Goal: Book appointment/travel/reservation

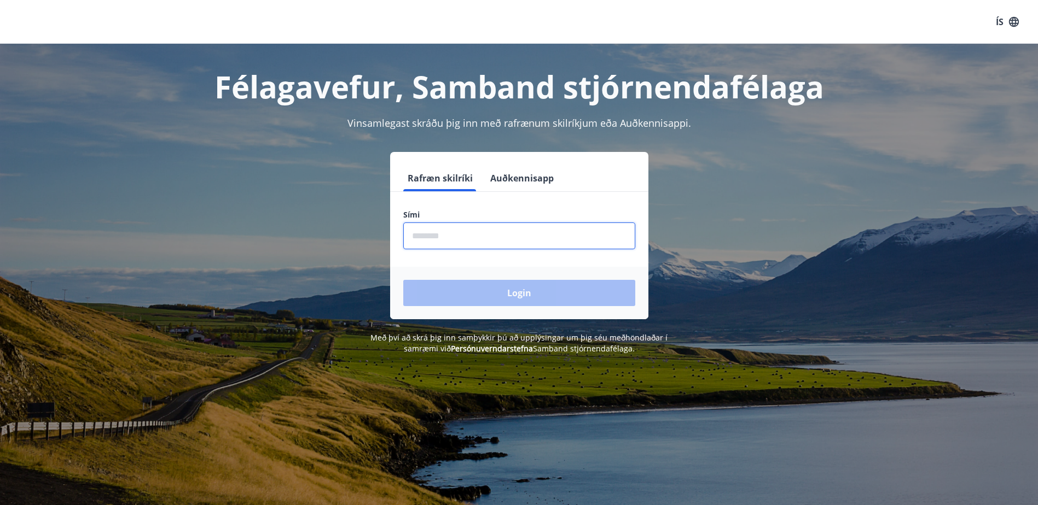
click at [438, 239] on input "phone" at bounding box center [519, 236] width 232 height 27
type input "********"
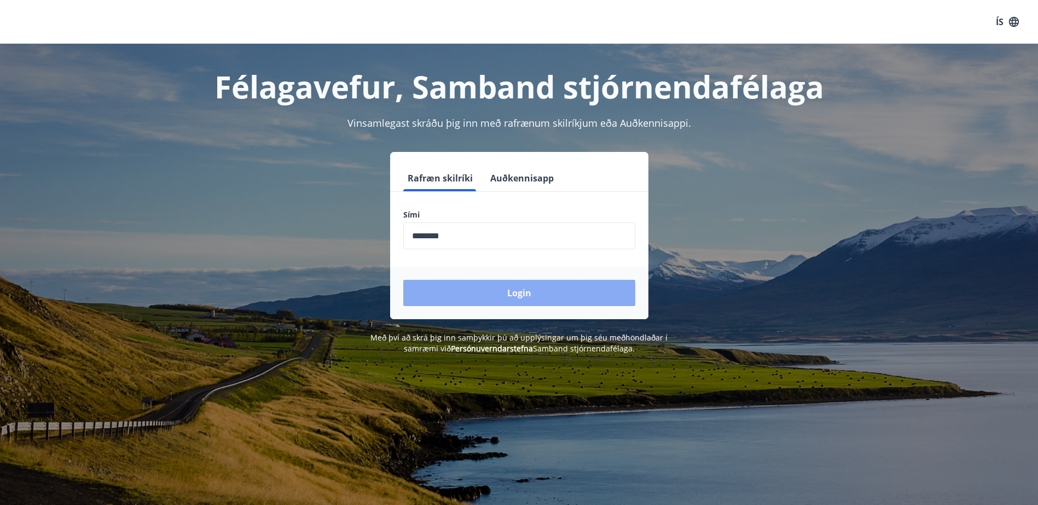
click at [534, 300] on button "Login" at bounding box center [519, 293] width 232 height 26
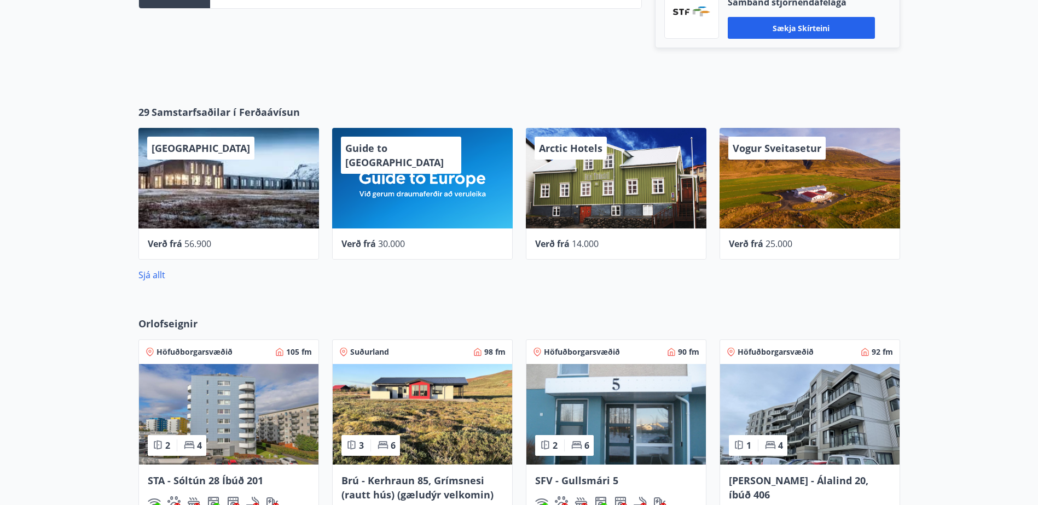
scroll to position [547, 0]
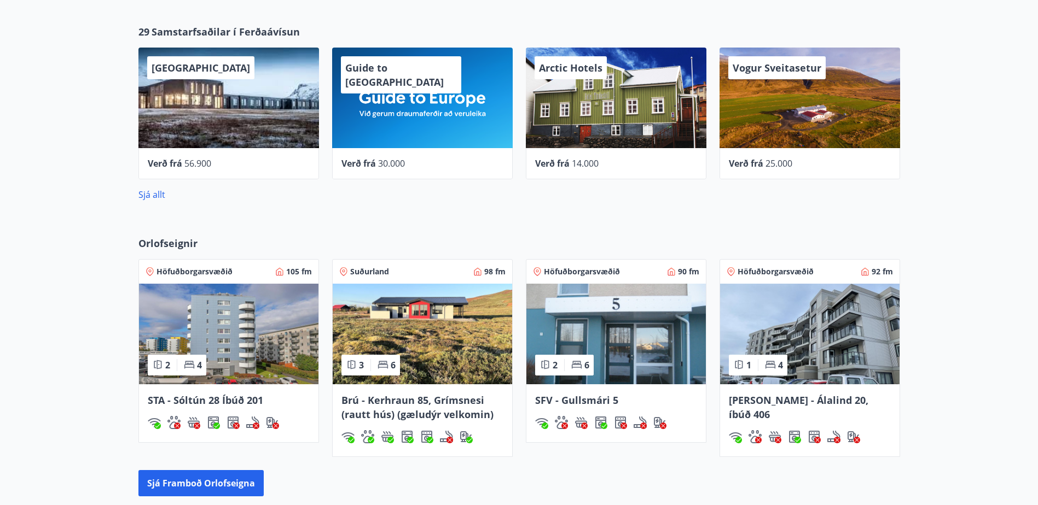
click at [178, 71] on span "[GEOGRAPHIC_DATA]" at bounding box center [201, 67] width 98 height 13
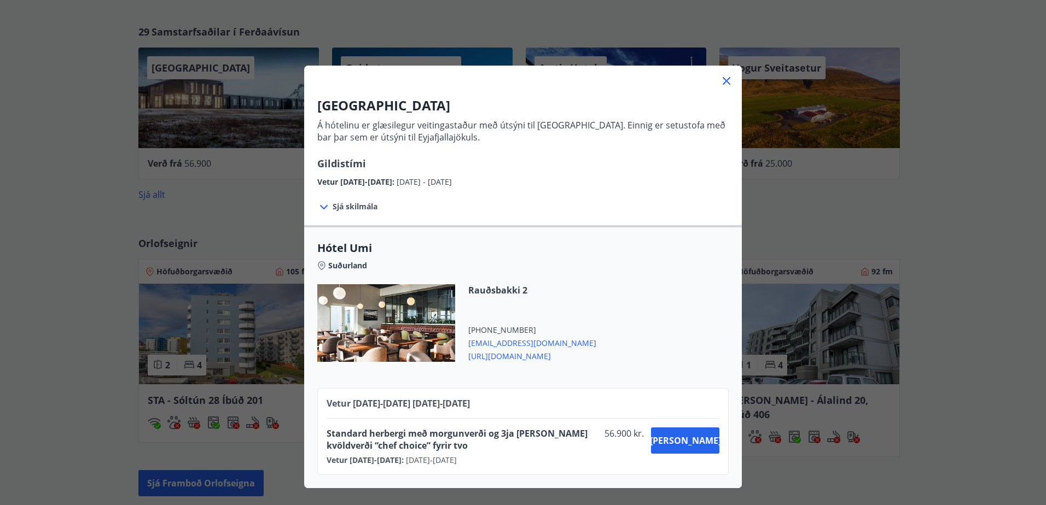
click at [723, 83] on icon at bounding box center [726, 80] width 13 height 13
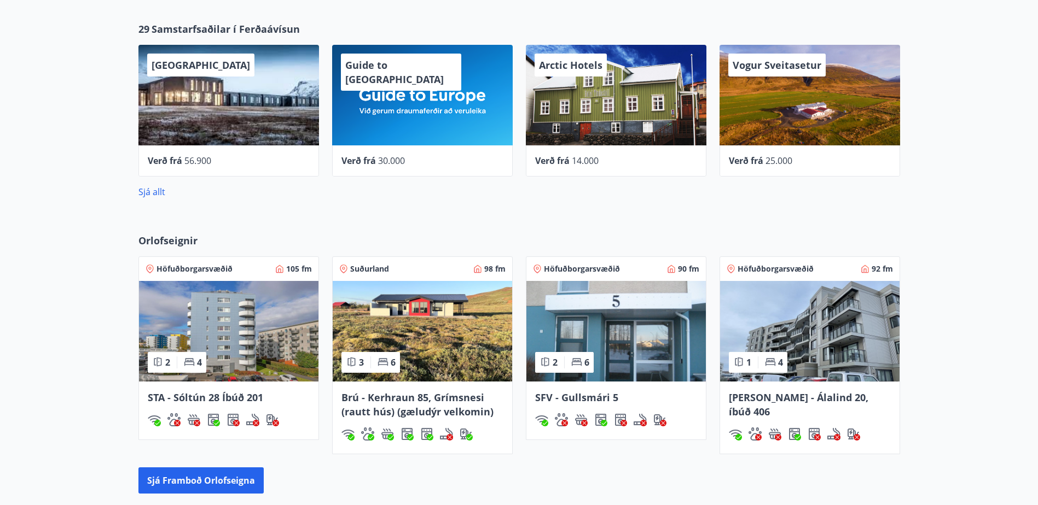
scroll to position [493, 0]
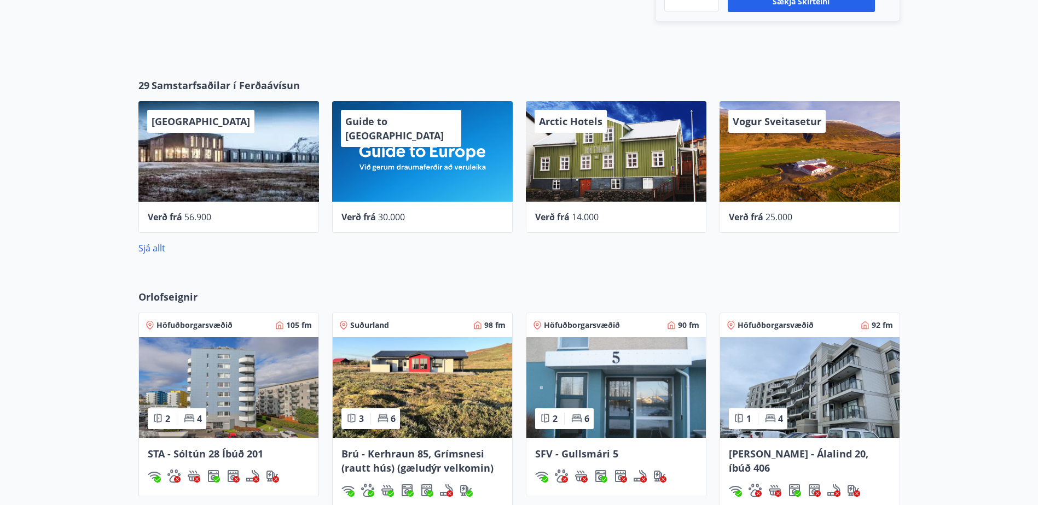
click at [578, 147] on div "Arctic Hotels" at bounding box center [616, 151] width 181 height 101
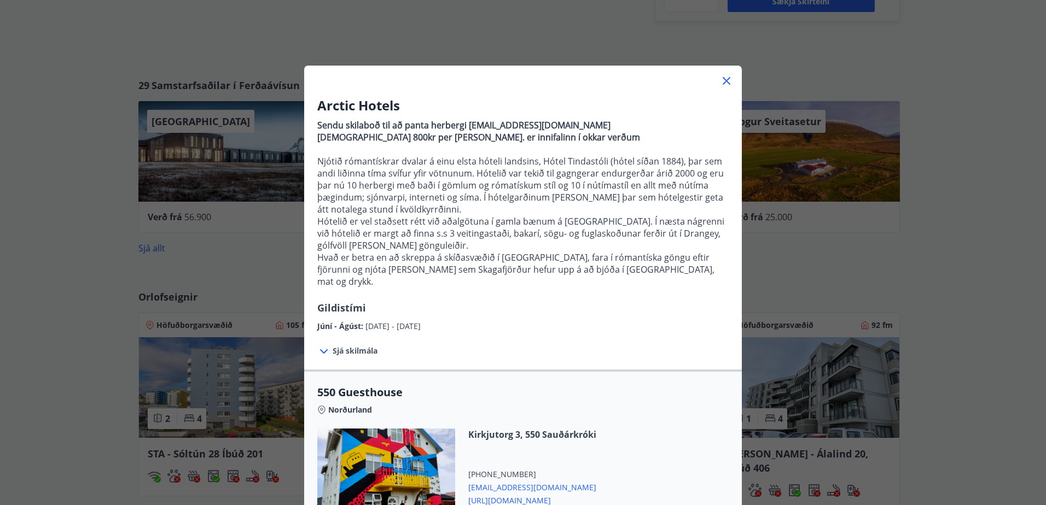
click at [720, 80] on icon at bounding box center [726, 80] width 13 height 13
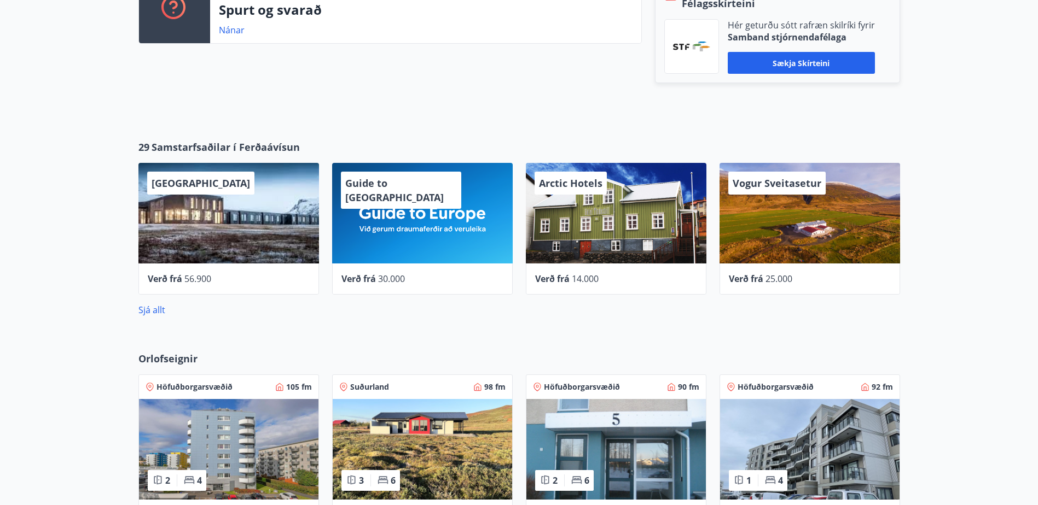
scroll to position [329, 0]
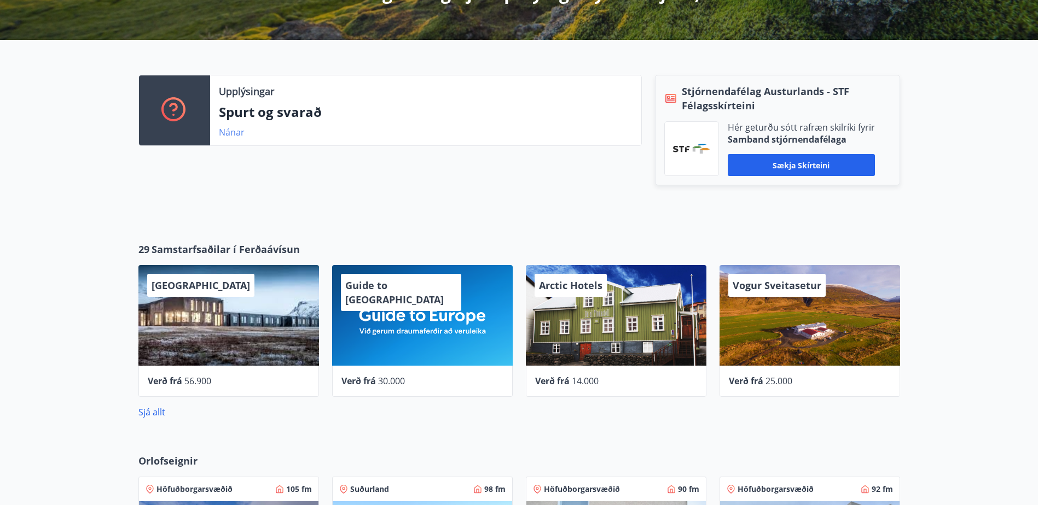
click at [230, 135] on link "Nánar" at bounding box center [232, 132] width 26 height 12
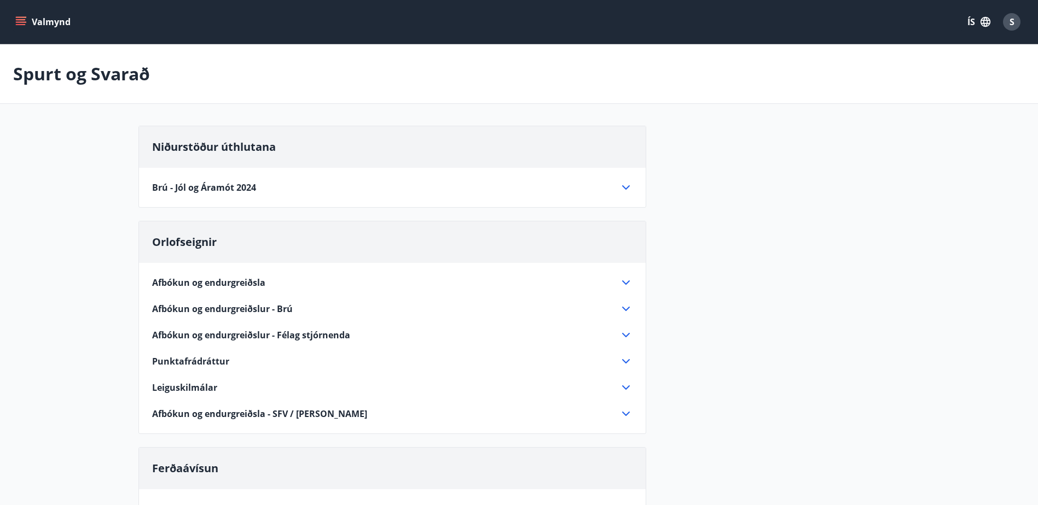
click at [20, 16] on icon "menu" at bounding box center [20, 21] width 11 height 11
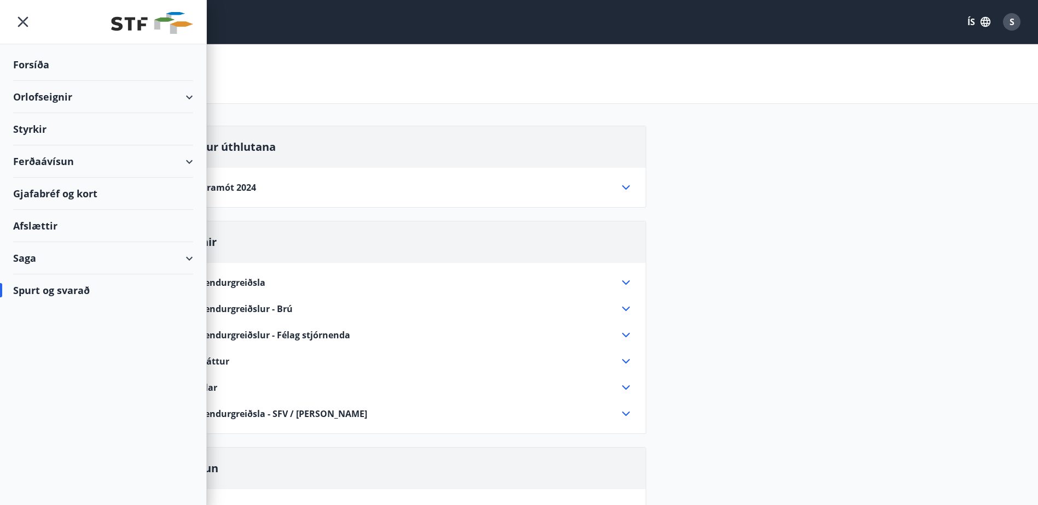
click at [54, 97] on div "Orlofseignir" at bounding box center [103, 97] width 180 height 32
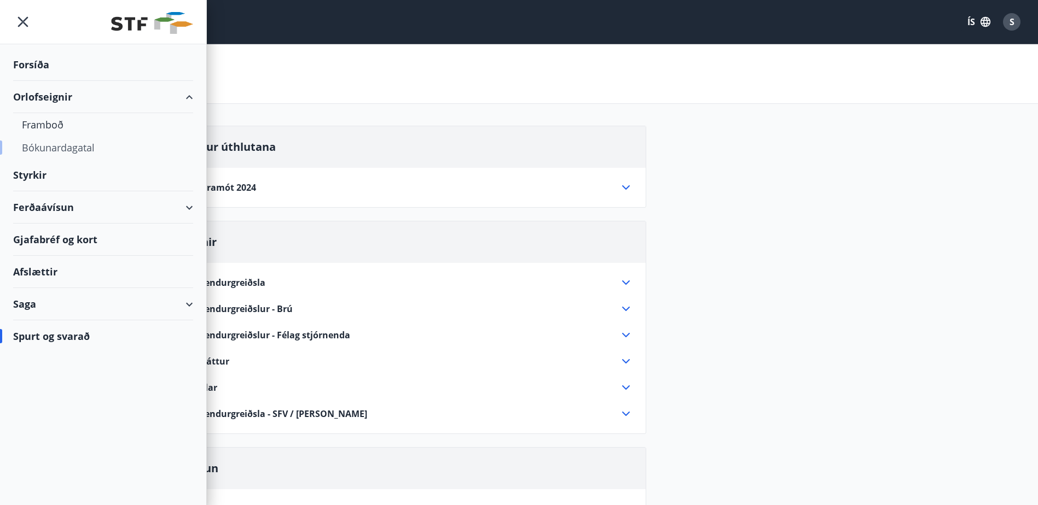
click at [59, 148] on div "Bókunardagatal" at bounding box center [103, 147] width 162 height 23
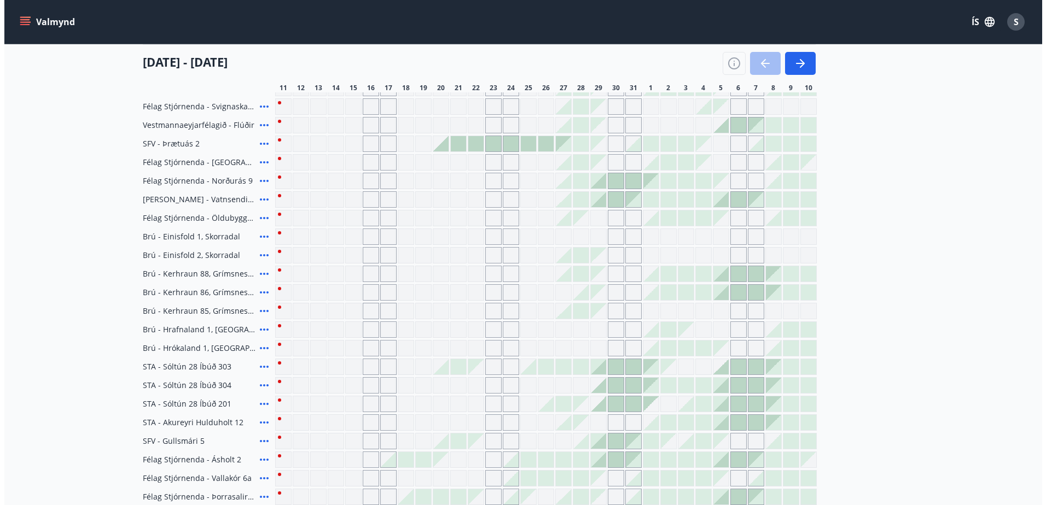
scroll to position [274, 0]
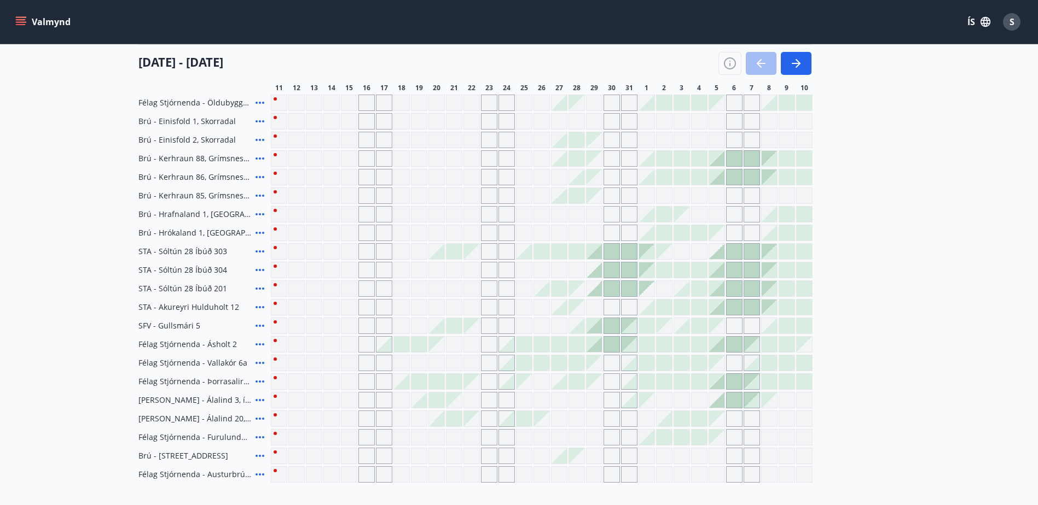
click at [259, 307] on icon at bounding box center [259, 307] width 9 height 2
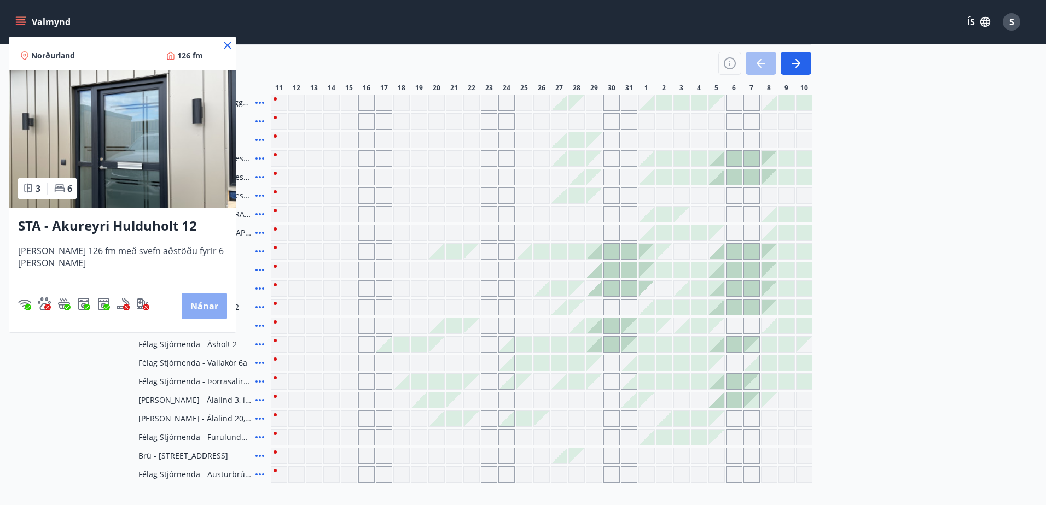
click at [196, 306] on button "Nánar" at bounding box center [204, 306] width 45 height 26
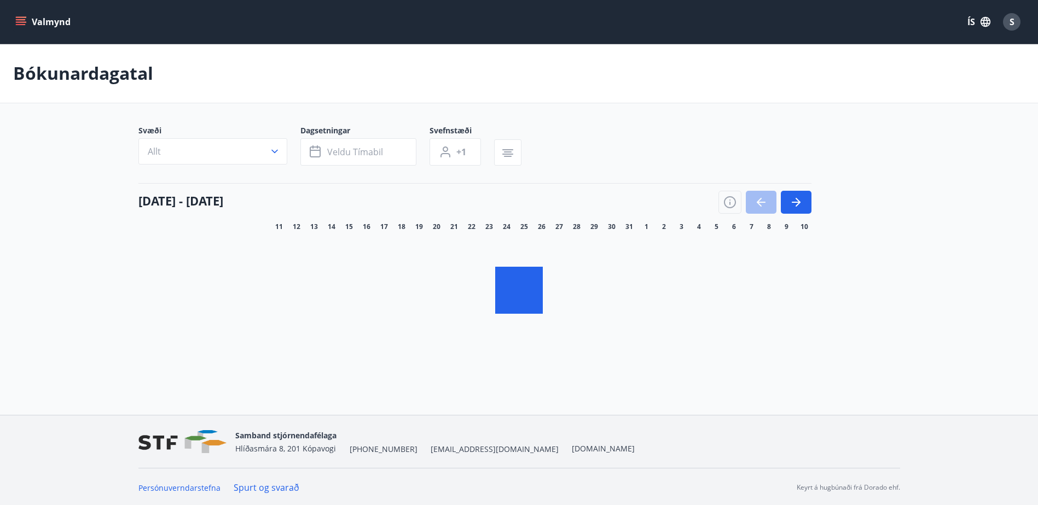
scroll to position [2, 0]
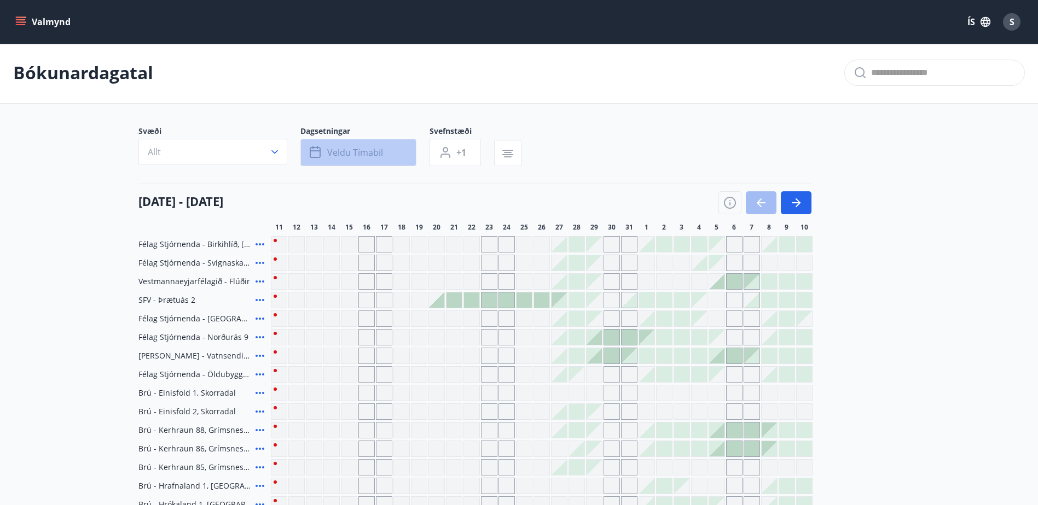
click at [345, 152] on span "Veldu tímabil" at bounding box center [355, 153] width 56 height 12
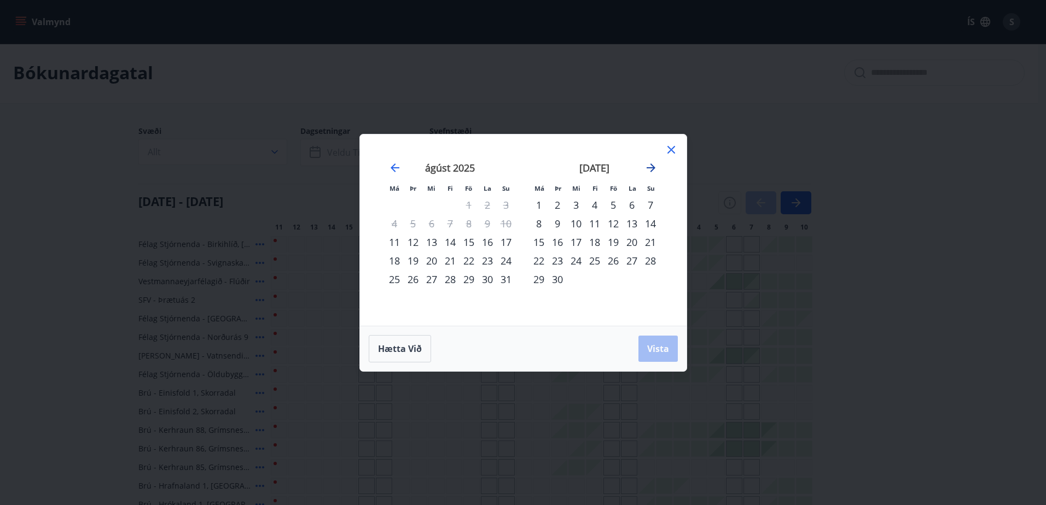
click at [650, 168] on icon "Move forward to switch to the next month." at bounding box center [651, 168] width 9 height 9
click at [628, 241] on div "20" at bounding box center [632, 242] width 19 height 19
click at [632, 260] on div "27" at bounding box center [632, 261] width 19 height 19
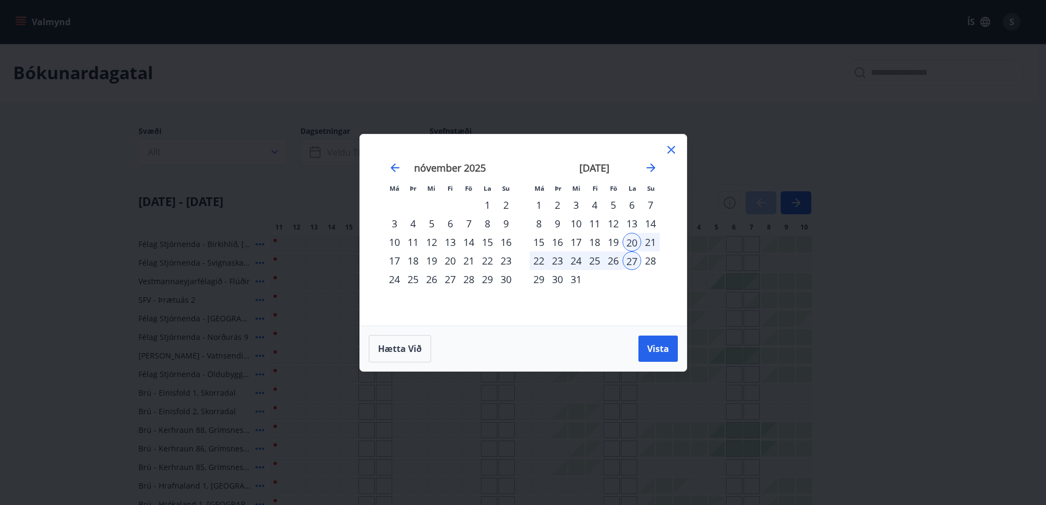
click at [659, 348] on span "Vista" at bounding box center [658, 349] width 22 height 12
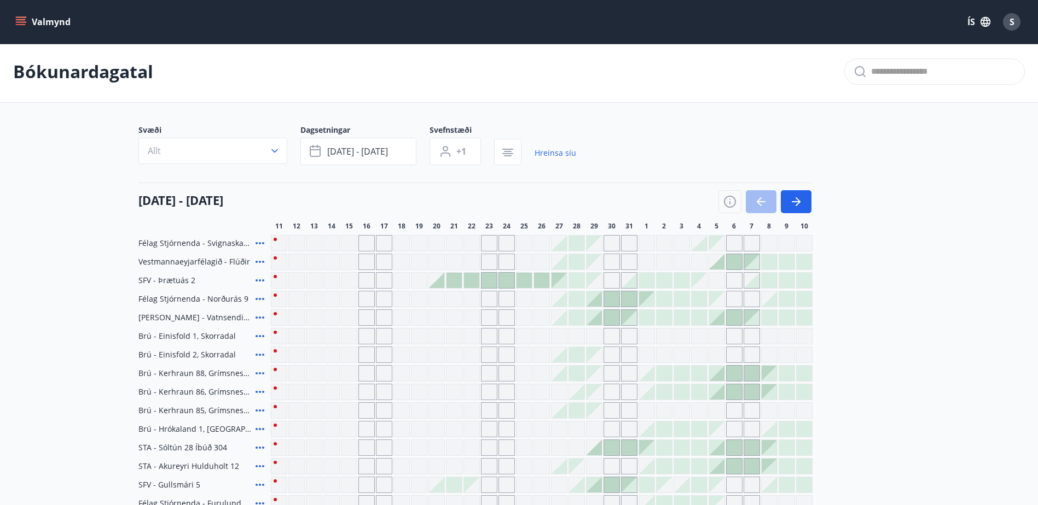
scroll to position [2, 0]
click at [798, 201] on icon "button" at bounding box center [795, 202] width 13 height 13
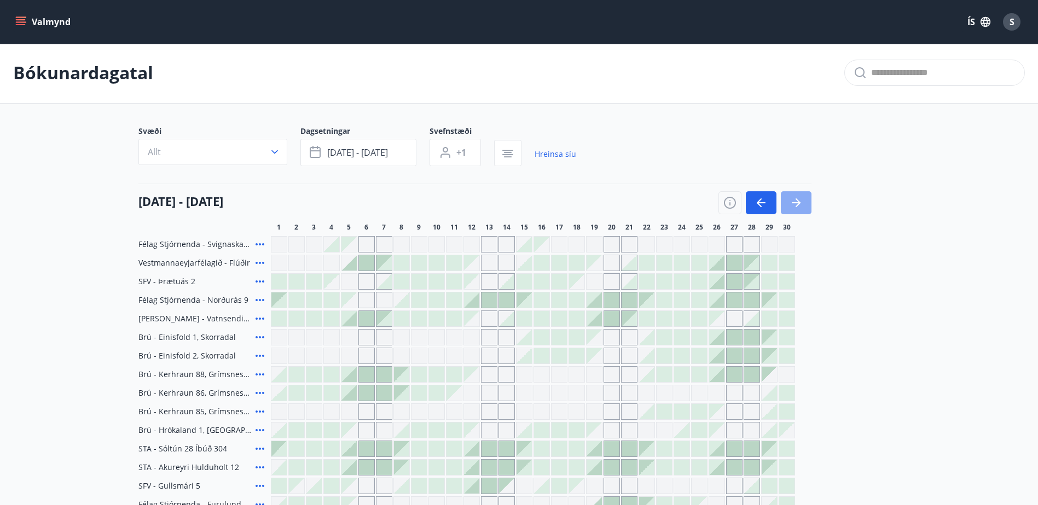
click at [798, 201] on icon "button" at bounding box center [795, 202] width 13 height 13
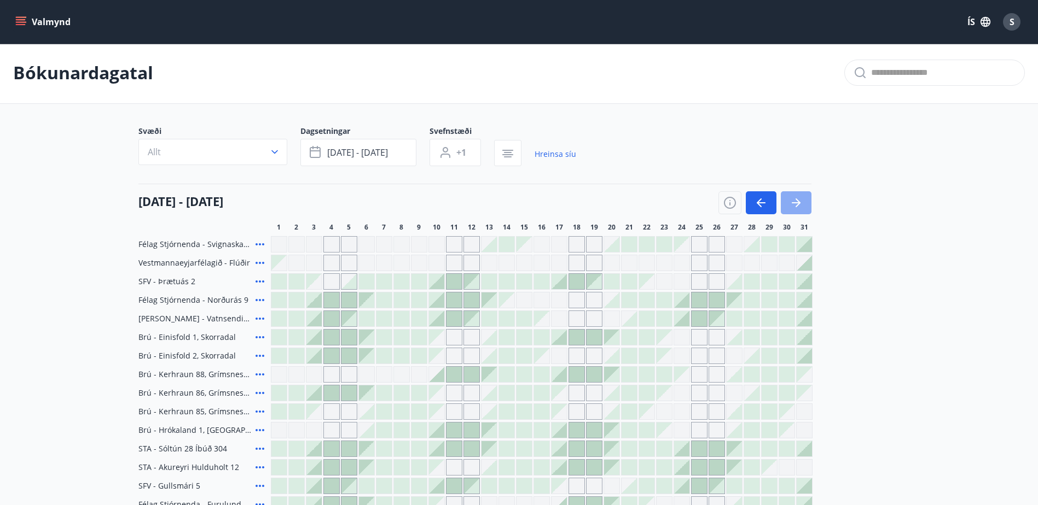
click at [798, 201] on icon "button" at bounding box center [797, 203] width 5 height 9
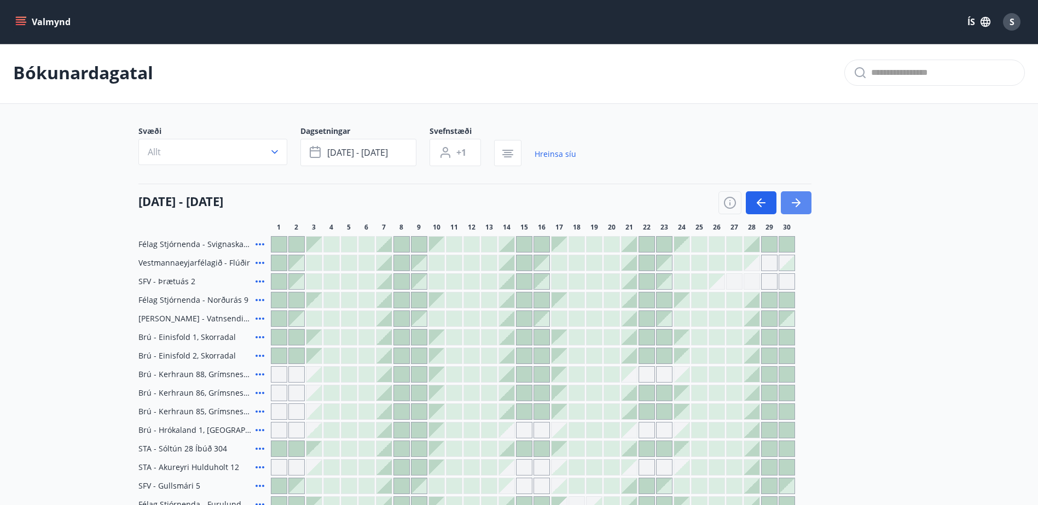
click at [794, 205] on icon "button" at bounding box center [795, 202] width 13 height 13
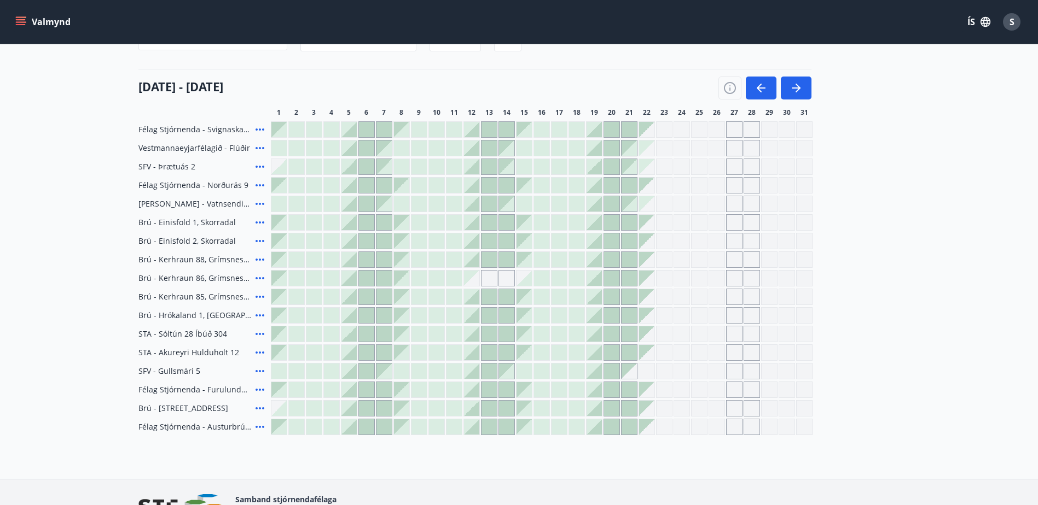
scroll to position [0, 0]
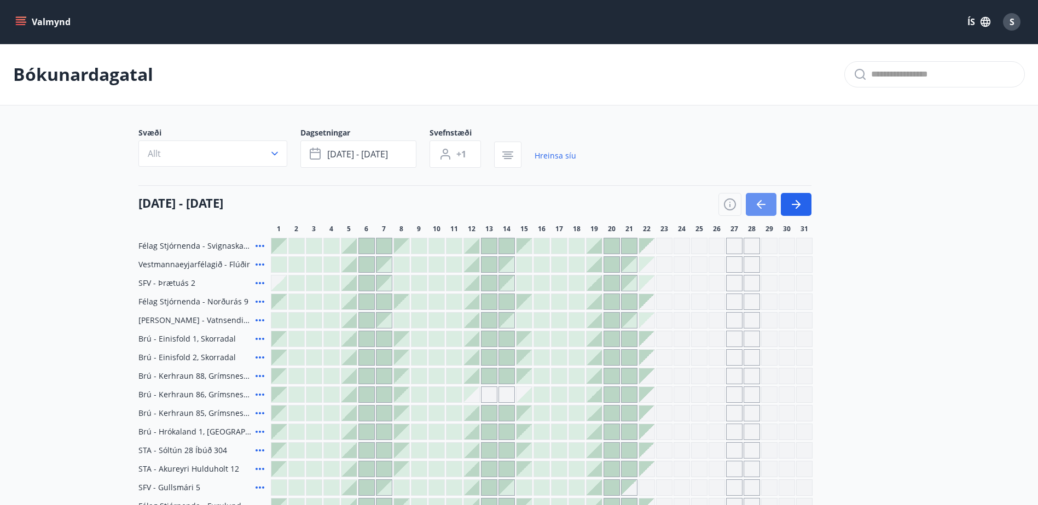
click at [759, 209] on icon "button" at bounding box center [760, 204] width 13 height 13
click at [759, 206] on div at bounding box center [764, 204] width 93 height 23
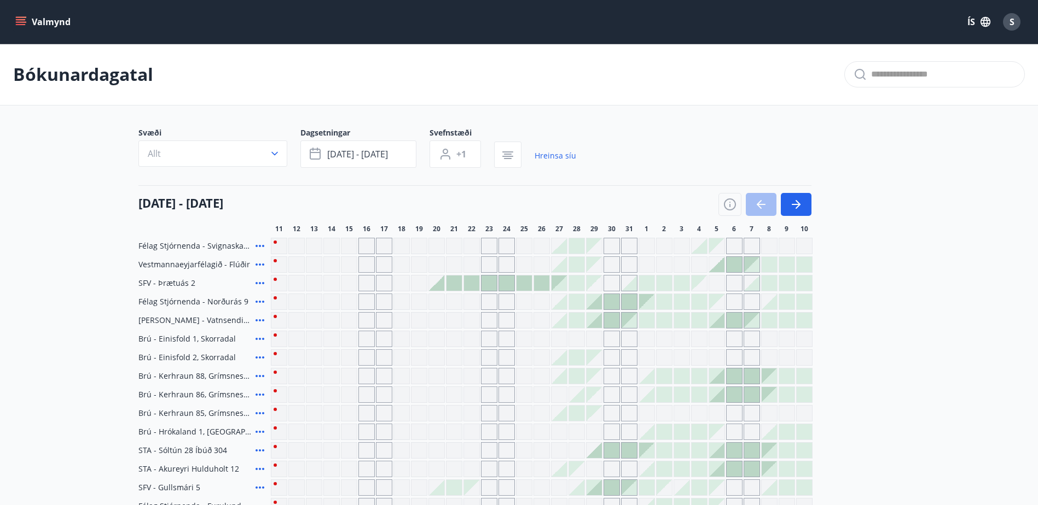
click at [758, 206] on div at bounding box center [764, 204] width 93 height 23
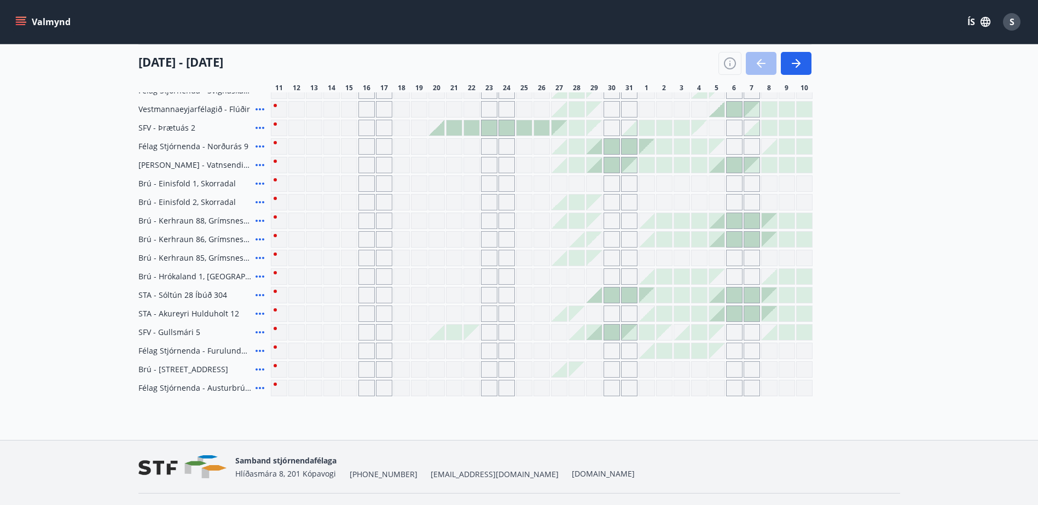
scroll to position [164, 0]
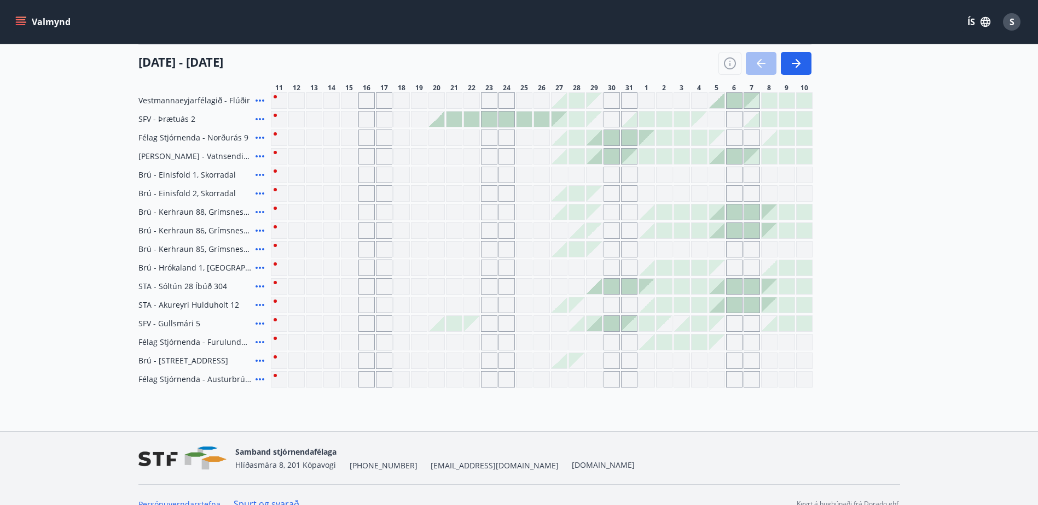
click at [23, 26] on icon "menu" at bounding box center [20, 21] width 11 height 11
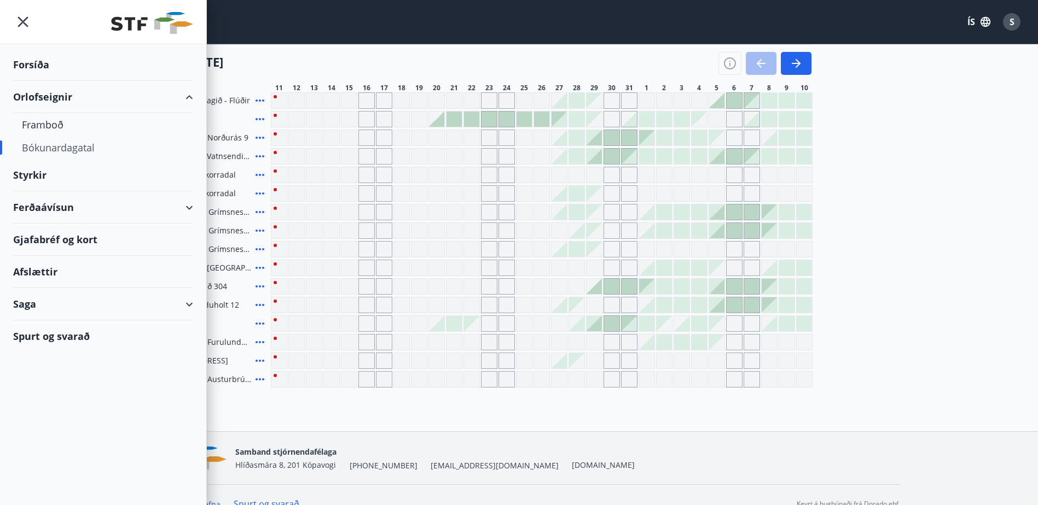
click at [48, 339] on div "Spurt og svarað" at bounding box center [103, 337] width 180 height 32
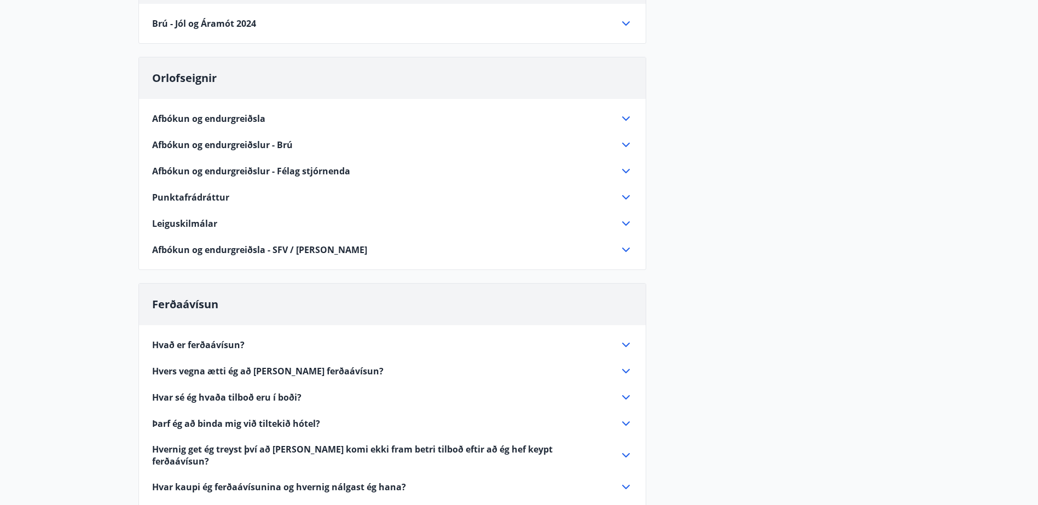
scroll to position [109, 0]
